Goal: Task Accomplishment & Management: Complete application form

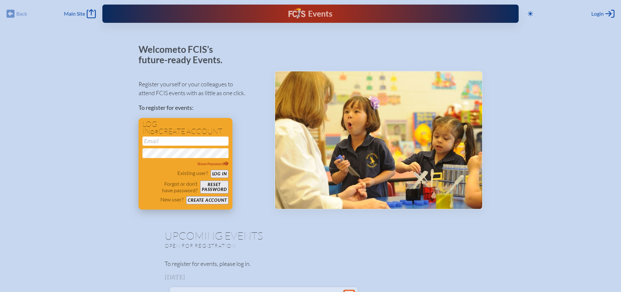
type input "[EMAIL_ADDRESS][DOMAIN_NAME]"
click at [227, 171] on button "Log in" at bounding box center [220, 174] width 18 height 8
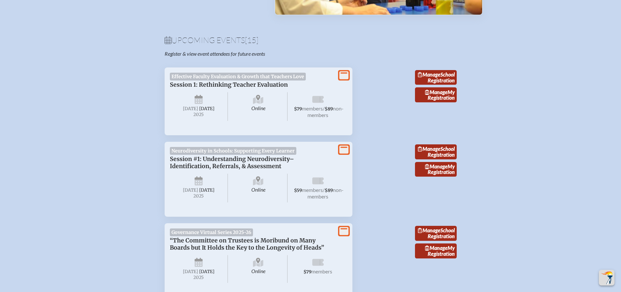
scroll to position [228, 0]
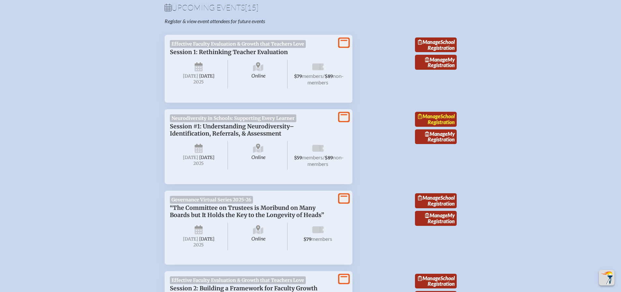
click at [453, 127] on link "Manage School Registration" at bounding box center [436, 119] width 42 height 15
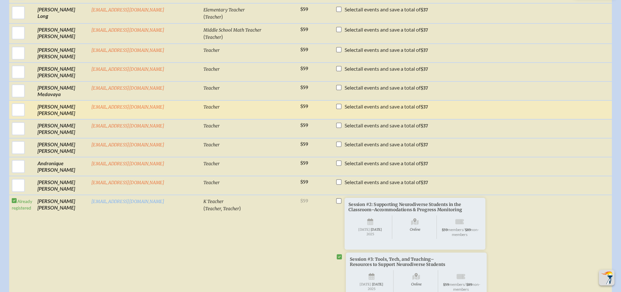
scroll to position [1794, 0]
